Goal: Use online tool/utility: Use online tool/utility

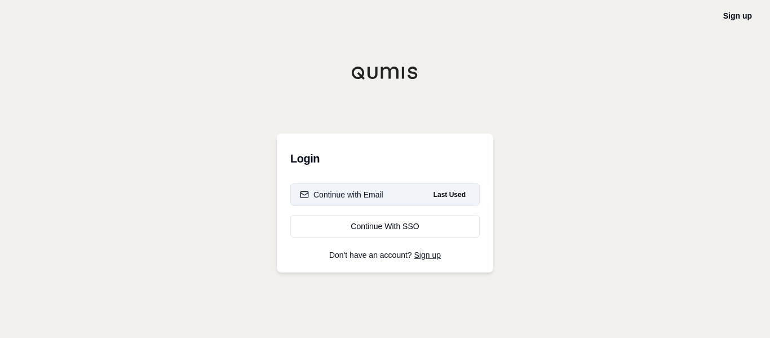
click at [407, 189] on button "Continue with Email Last Used" at bounding box center [384, 194] width 189 height 23
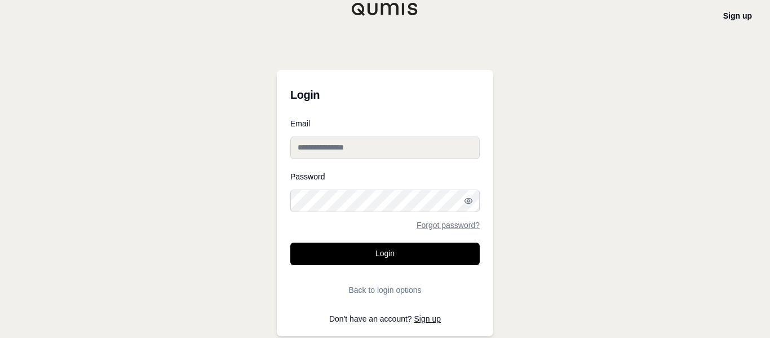
type input "**********"
click at [394, 149] on input "**********" at bounding box center [384, 147] width 189 height 23
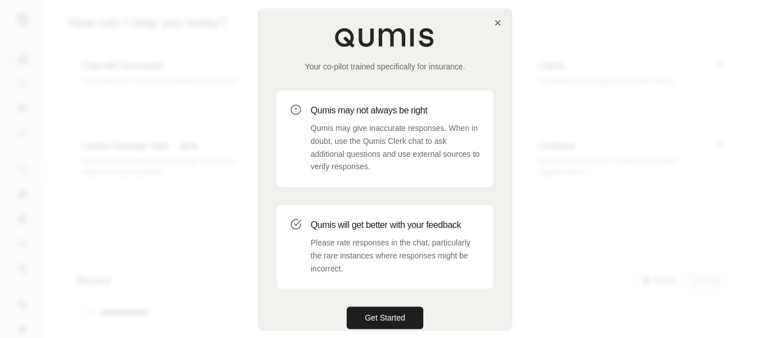
click at [269, 291] on div "Your co-pilot trained specifically for insurance. Qumis may not always be right…" at bounding box center [385, 178] width 253 height 338
click at [360, 319] on button "Get Started" at bounding box center [385, 317] width 77 height 23
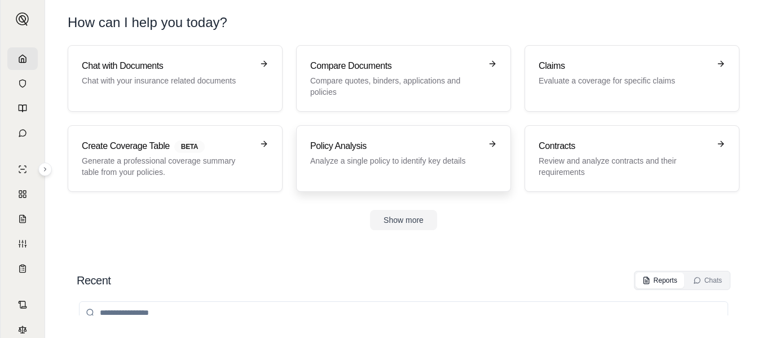
click at [340, 175] on div "Policy Analysis Analyze a single policy to identify key details" at bounding box center [403, 158] width 187 height 38
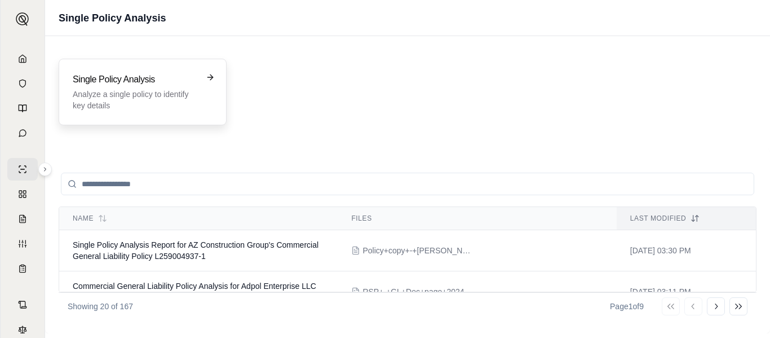
click at [204, 114] on div "Single Policy Analysis Analyze a single policy to identify key details" at bounding box center [143, 92] width 168 height 67
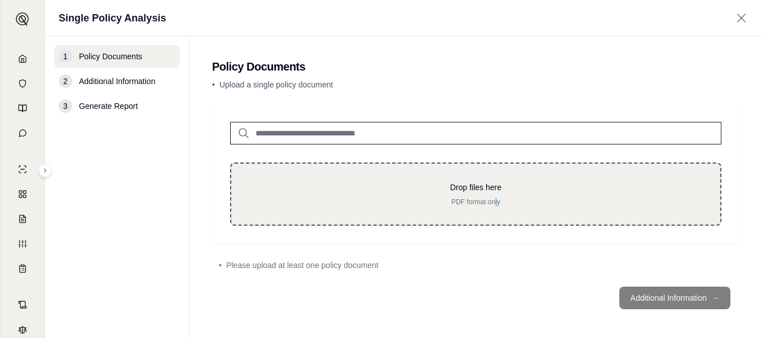
click at [497, 198] on p "PDF format only" at bounding box center [475, 201] width 453 height 9
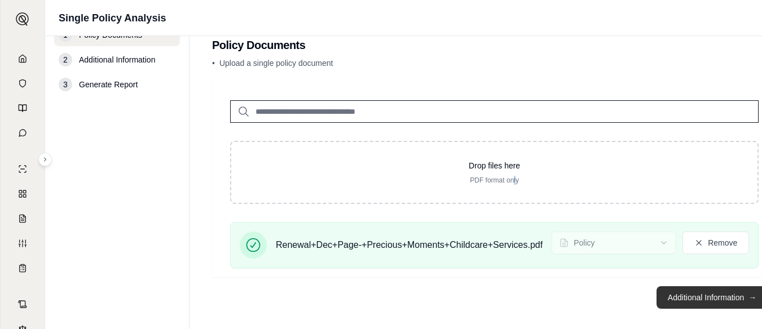
scroll to position [33, 0]
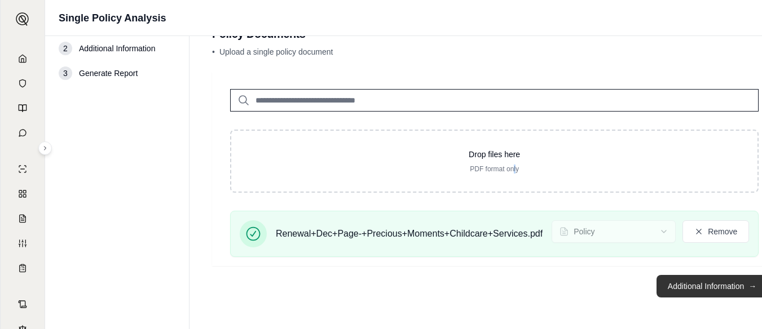
click at [716, 289] on button "Additional Information →" at bounding box center [711, 286] width 111 height 23
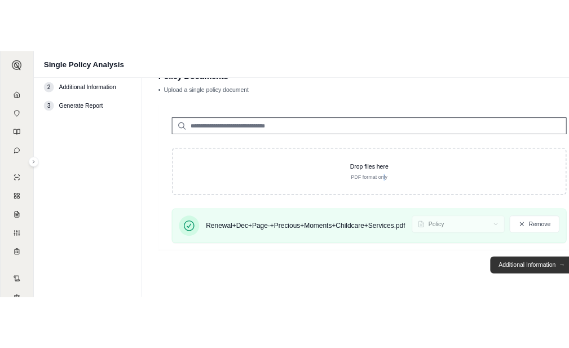
scroll to position [0, 0]
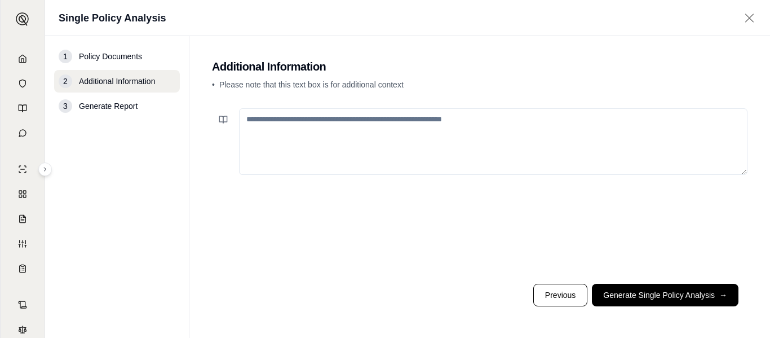
click at [687, 295] on button "Generate Single Policy Analysis →" at bounding box center [665, 295] width 147 height 23
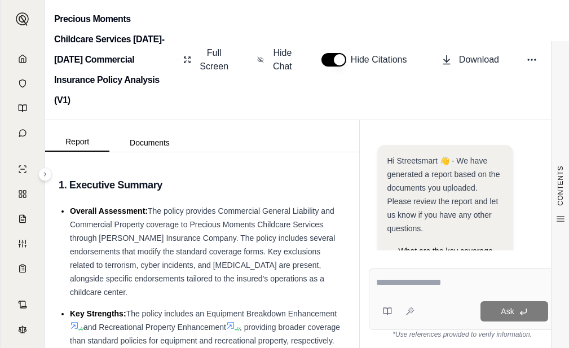
scroll to position [157, 0]
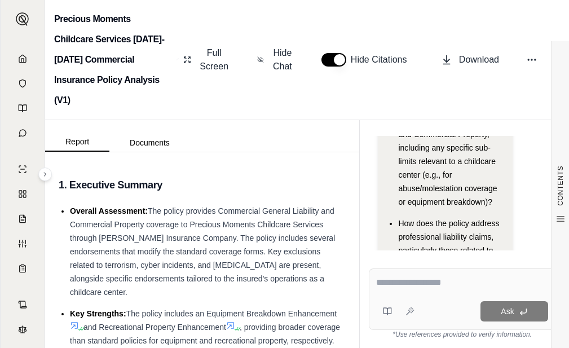
click at [401, 281] on textarea at bounding box center [462, 283] width 172 height 14
type textarea "*"
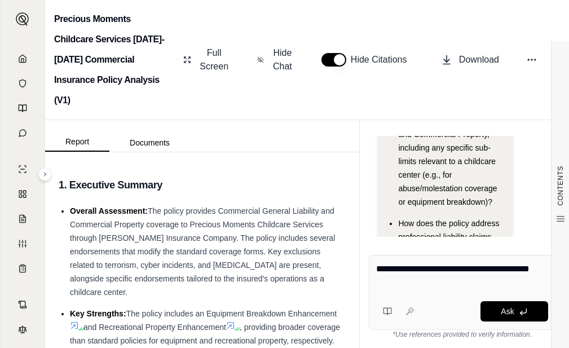
type textarea "**********"
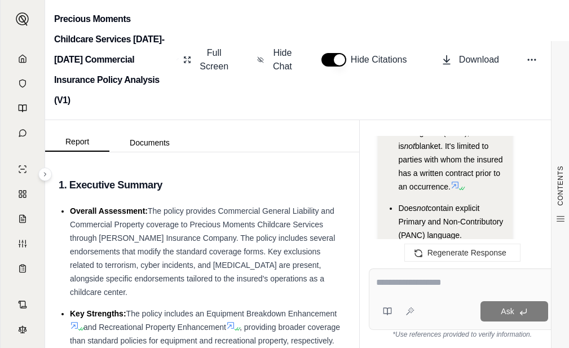
scroll to position [3097, 0]
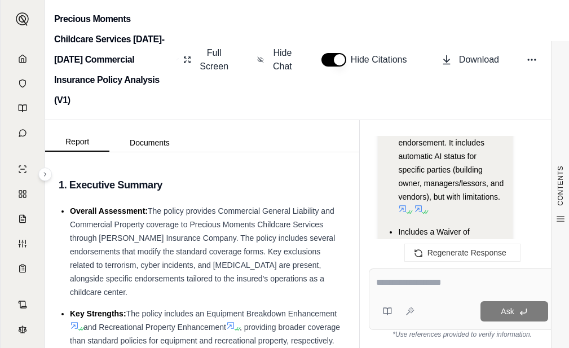
click at [402, 205] on icon at bounding box center [403, 208] width 7 height 7
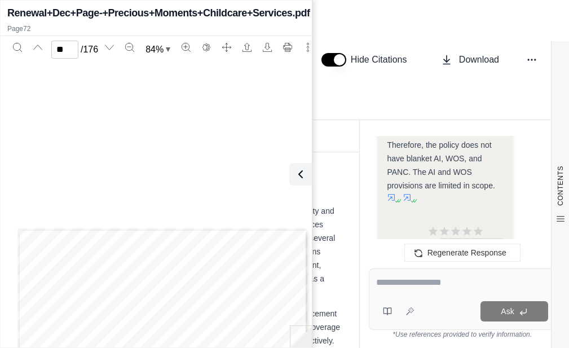
scroll to position [26683, 0]
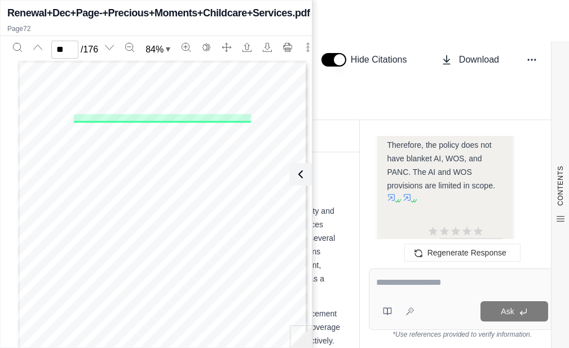
click at [405, 193] on icon at bounding box center [407, 197] width 9 height 9
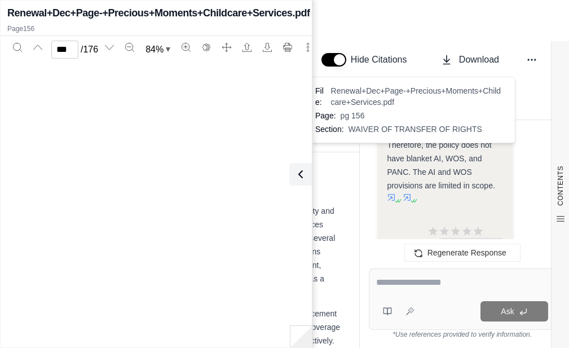
scroll to position [58252, 0]
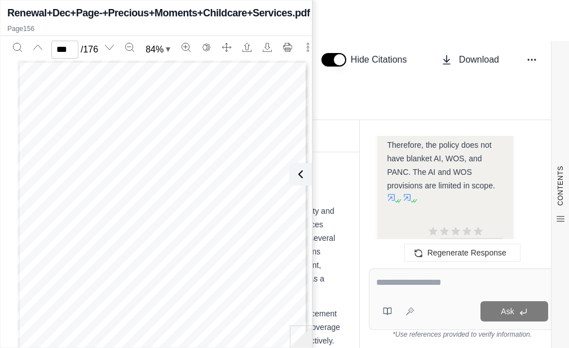
click at [77, 179] on span ", and for all medical expenses caused by accidents under Coverage" at bounding box center [151, 177] width 148 height 5
type input "***"
